Goal: Entertainment & Leisure: Consume media (video, audio)

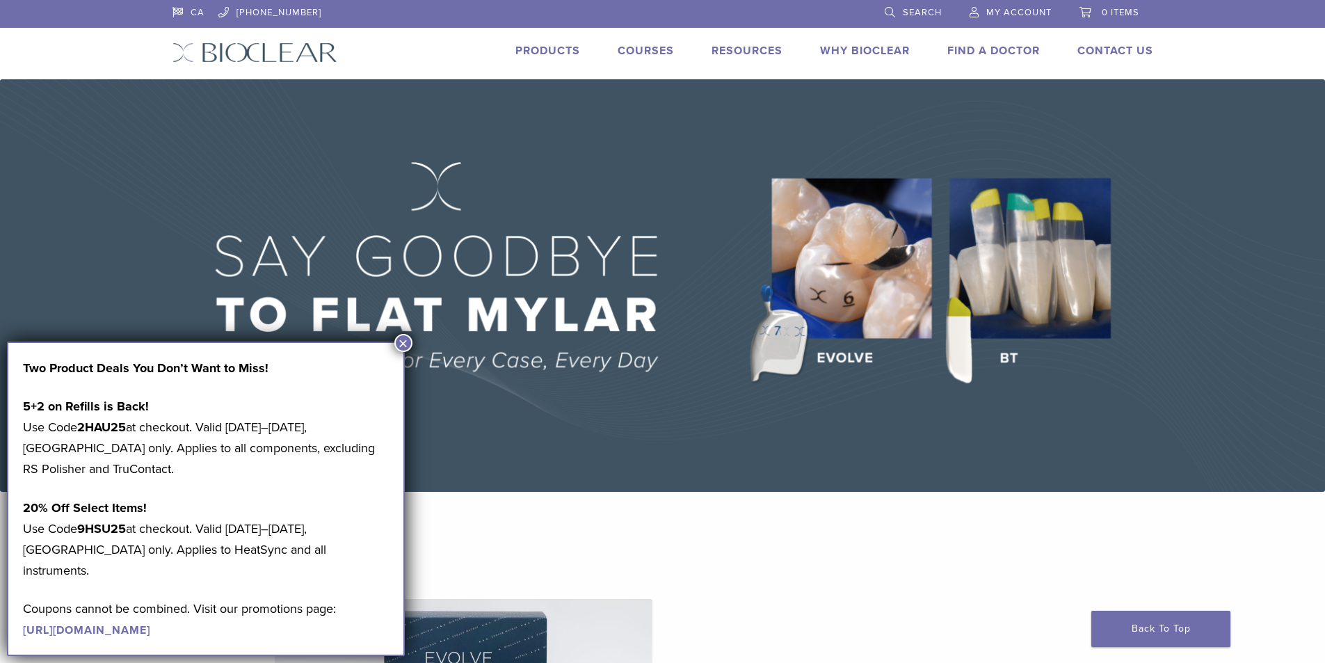
click at [403, 344] on button "×" at bounding box center [403, 343] width 18 height 18
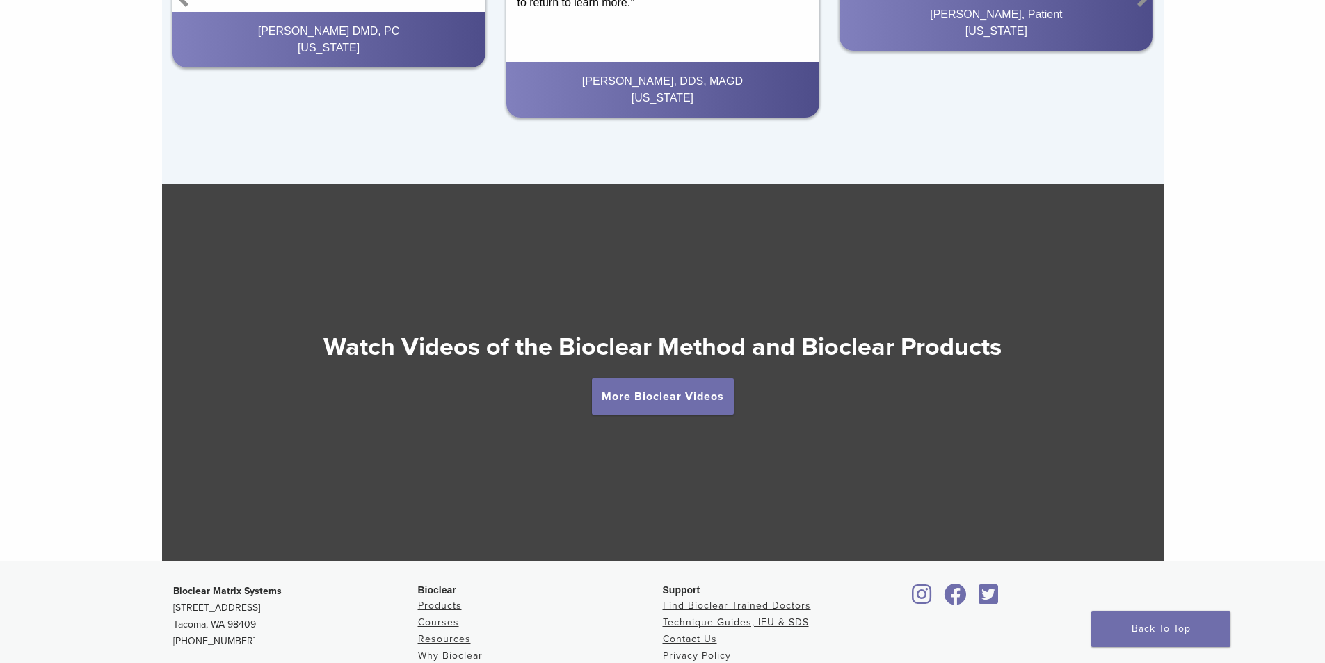
scroll to position [2365, 0]
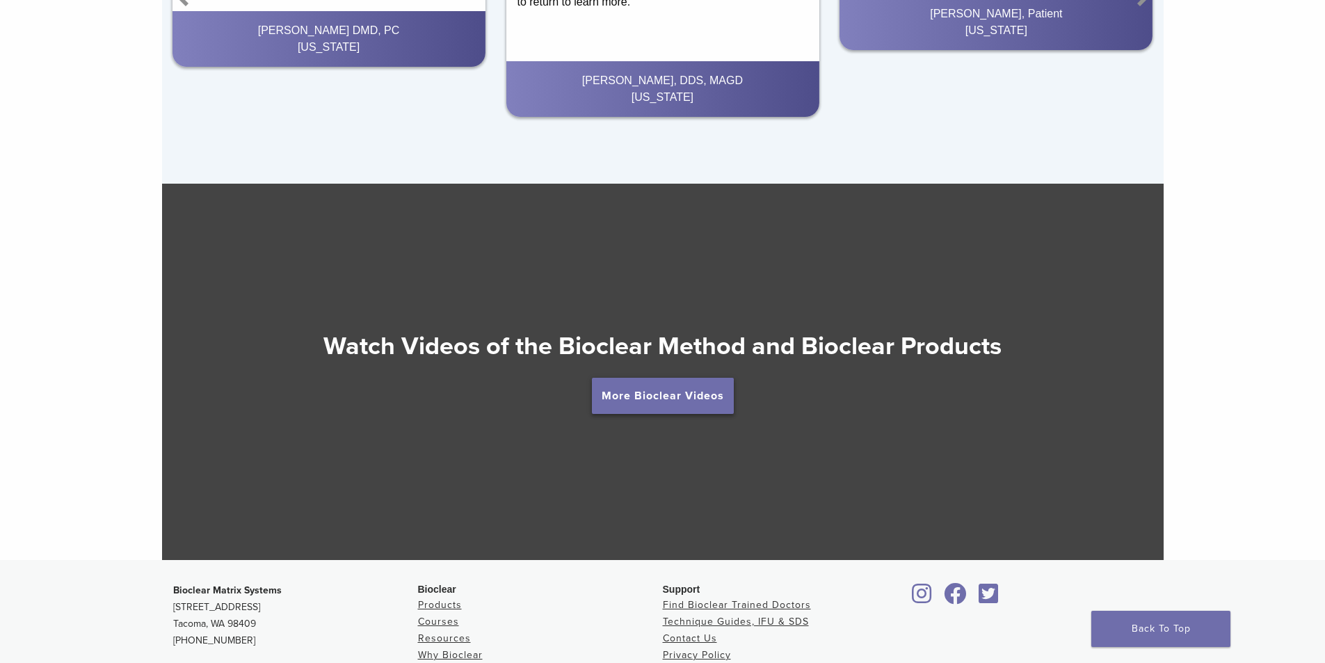
click at [658, 392] on link "More Bioclear Videos" at bounding box center [663, 396] width 142 height 36
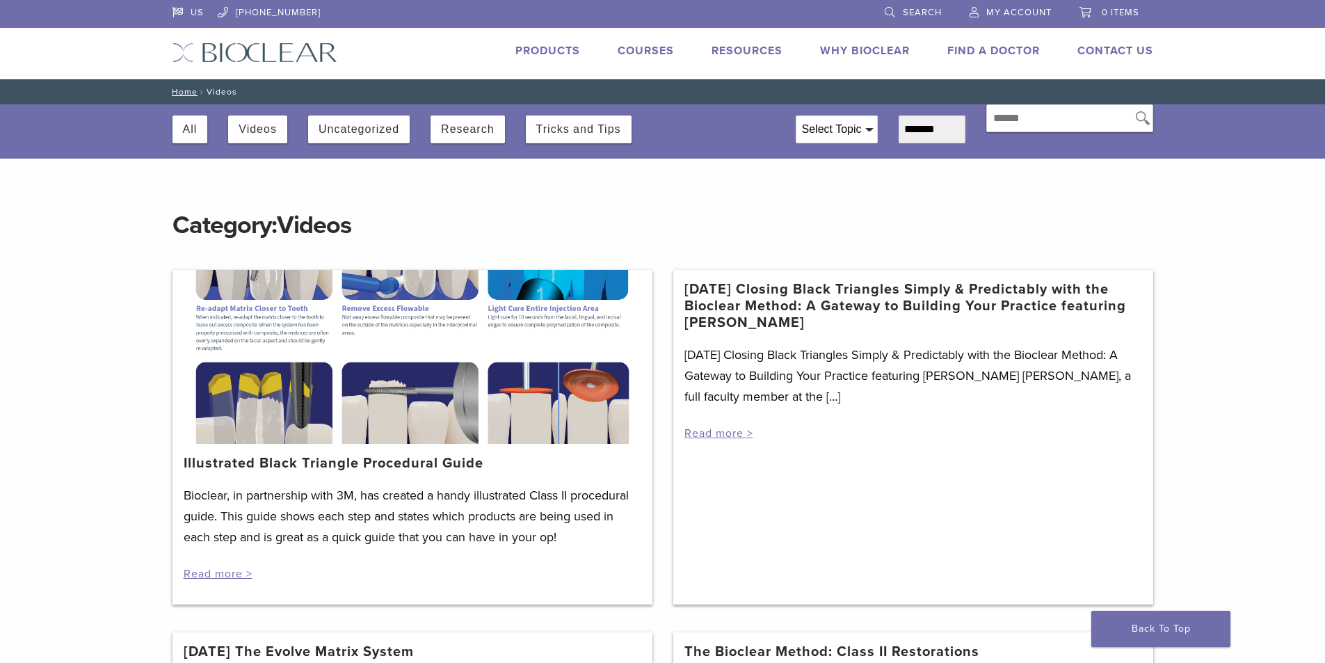
click at [993, 296] on link "[DATE] Closing Black Triangles Simply & Predictably with the Bioclear Method: A…" at bounding box center [913, 306] width 458 height 50
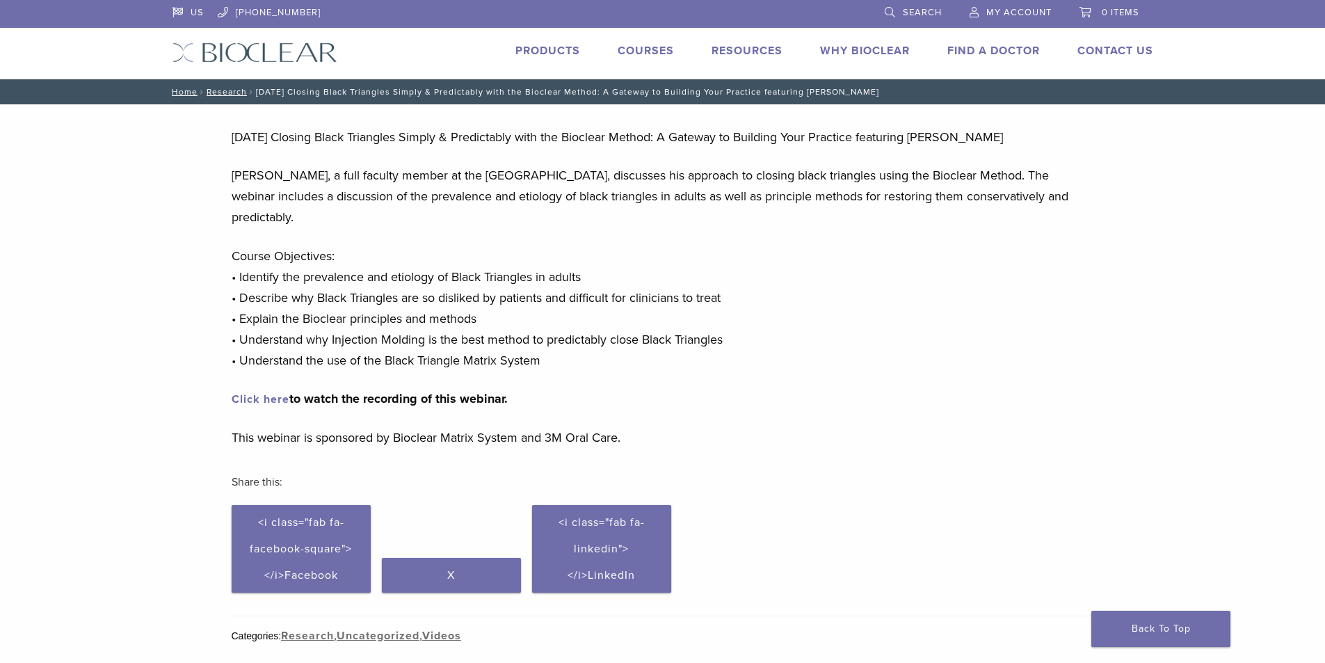
click at [259, 400] on link "Click here" at bounding box center [261, 399] width 58 height 14
